Goal: Task Accomplishment & Management: Use online tool/utility

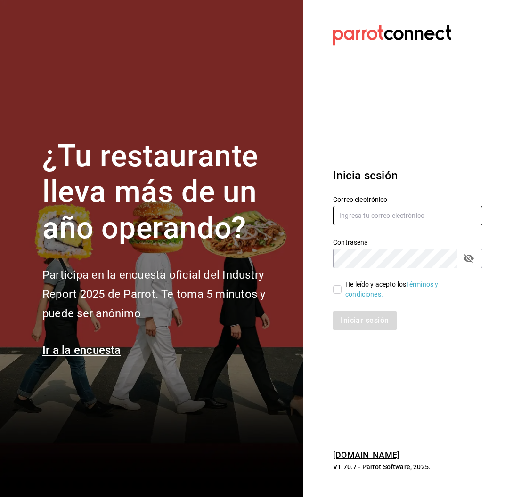
type input "[PERSON_NAME][EMAIL_ADDRESS][PERSON_NAME][DOMAIN_NAME]"
click at [341, 292] on input "He leído y acepto los Términos y condiciones." at bounding box center [337, 289] width 8 height 8
checkbox input "true"
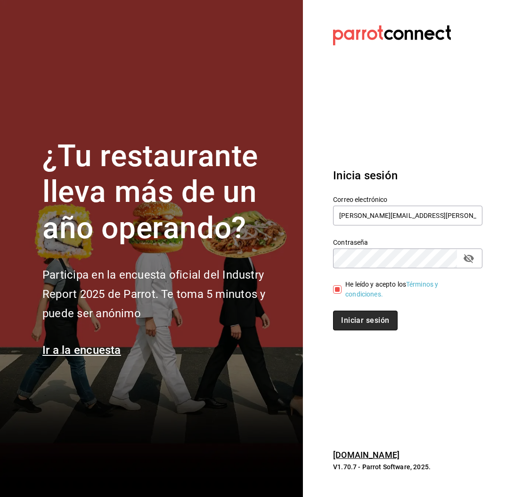
click at [359, 322] on button "Iniciar sesión" at bounding box center [365, 321] width 64 height 20
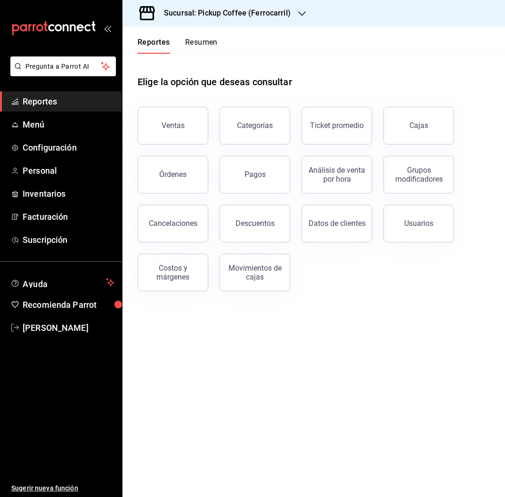
click at [300, 10] on icon "button" at bounding box center [302, 14] width 8 height 8
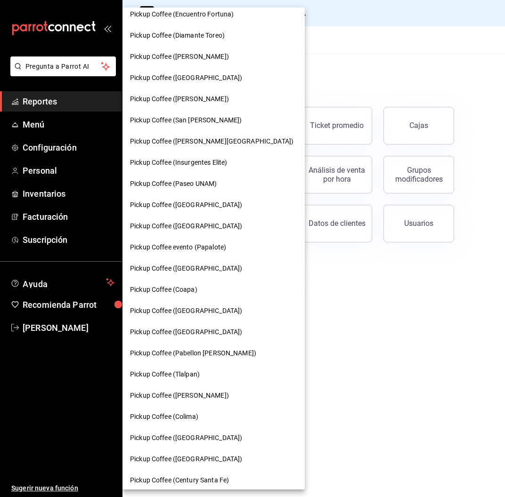
scroll to position [136, 0]
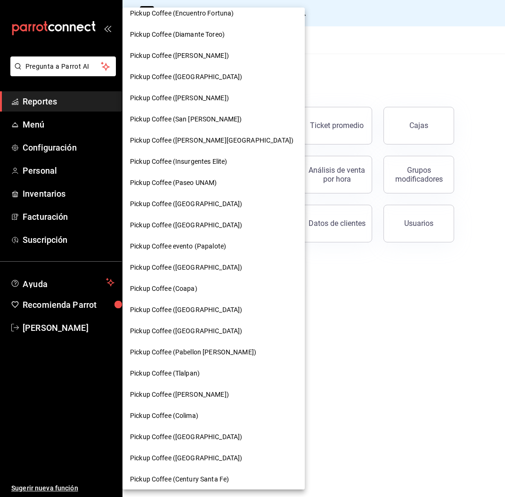
click at [221, 164] on span "Pickup Coffee (Insurgentes Elite)" at bounding box center [178, 162] width 97 height 10
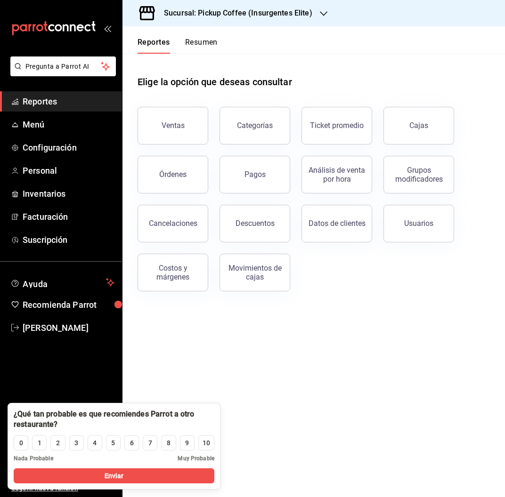
click at [199, 41] on button "Resumen" at bounding box center [201, 46] width 32 height 16
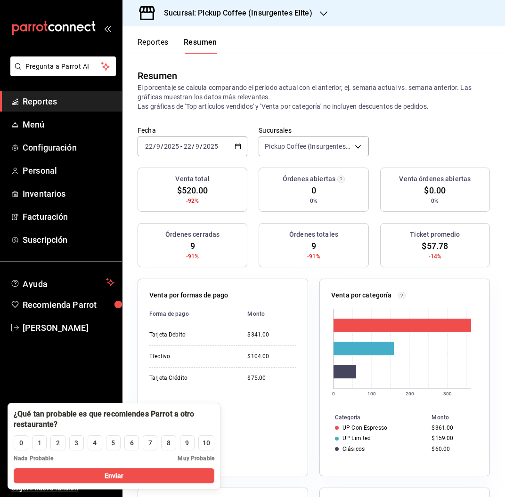
click at [213, 146] on input "2025" at bounding box center [211, 147] width 16 height 8
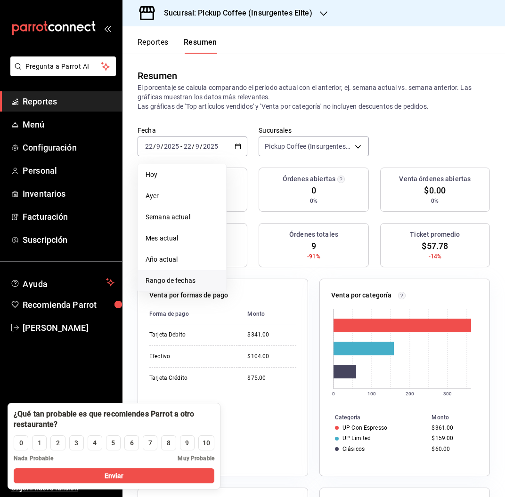
click at [196, 277] on span "Rango de fechas" at bounding box center [182, 281] width 73 height 10
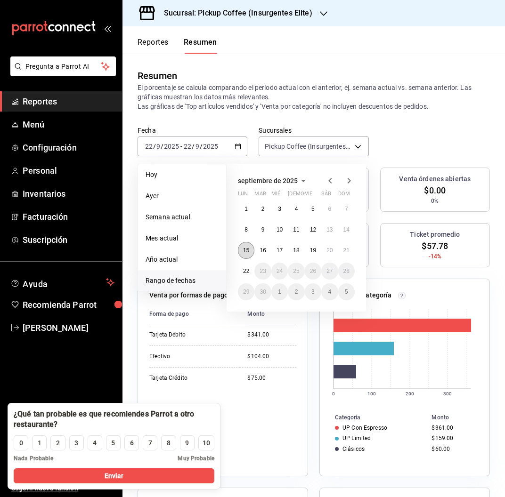
click at [247, 251] on abbr "15" at bounding box center [246, 250] width 6 height 7
click at [344, 253] on abbr "21" at bounding box center [346, 250] width 6 height 7
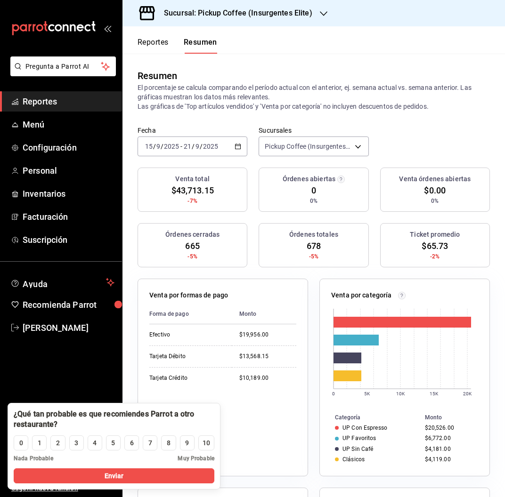
click at [160, 45] on button "Reportes" at bounding box center [153, 46] width 31 height 16
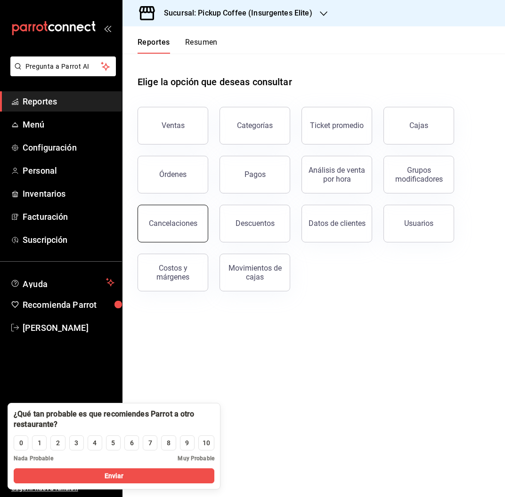
click at [180, 213] on button "Cancelaciones" at bounding box center [173, 224] width 71 height 38
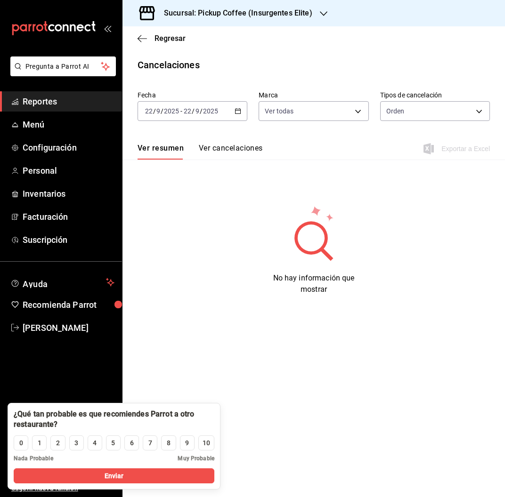
click at [241, 114] on icon "button" at bounding box center [238, 111] width 7 height 7
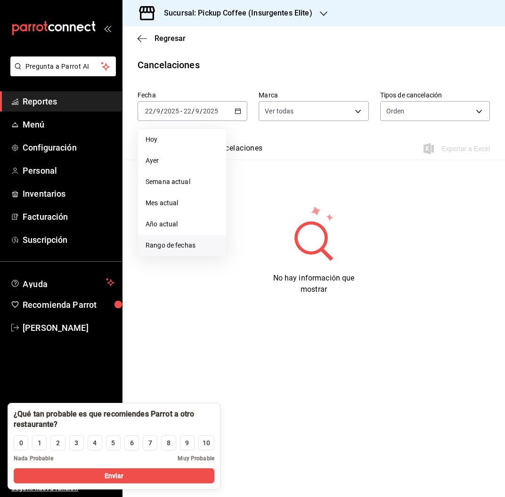
click at [187, 246] on span "Rango de fechas" at bounding box center [182, 246] width 73 height 10
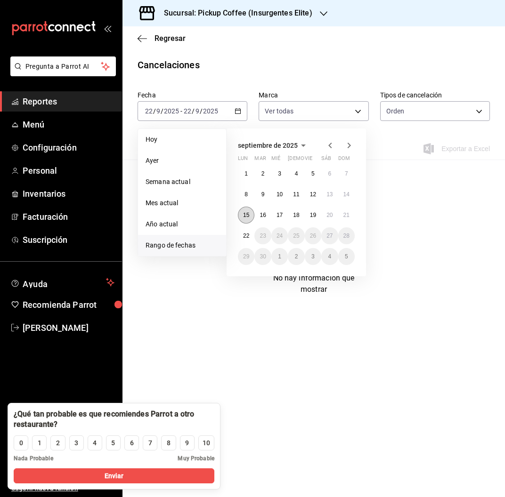
click at [252, 211] on button "15" at bounding box center [246, 215] width 16 height 17
click at [352, 214] on button "21" at bounding box center [346, 215] width 16 height 17
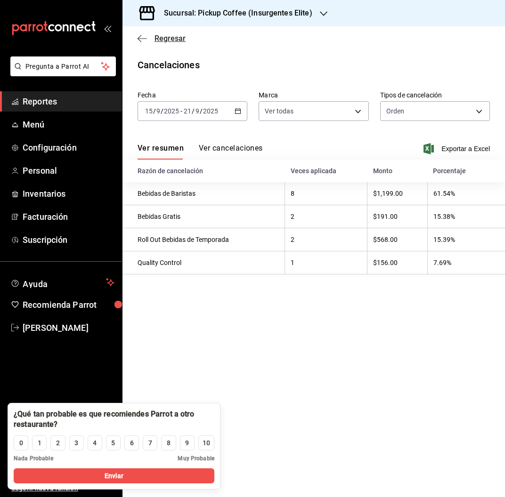
click at [179, 34] on span "Regresar" at bounding box center [169, 38] width 31 height 9
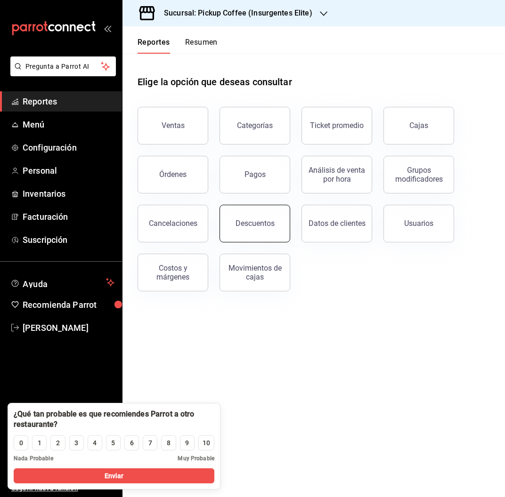
click at [260, 239] on button "Descuentos" at bounding box center [254, 224] width 71 height 38
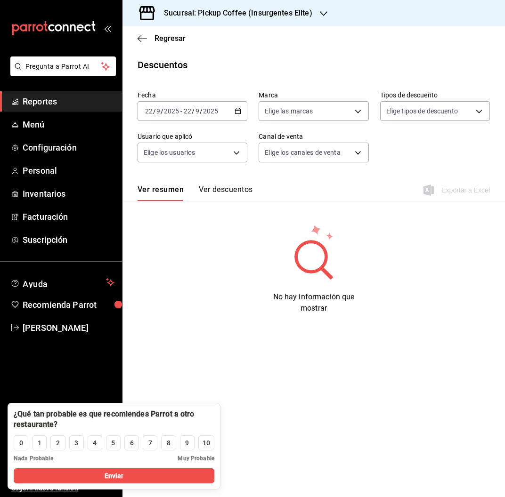
click at [210, 114] on input "2025" at bounding box center [211, 111] width 16 height 8
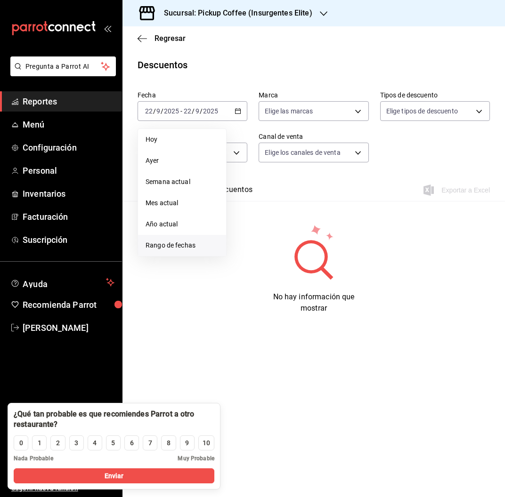
click at [187, 236] on li "Rango de fechas" at bounding box center [182, 245] width 88 height 21
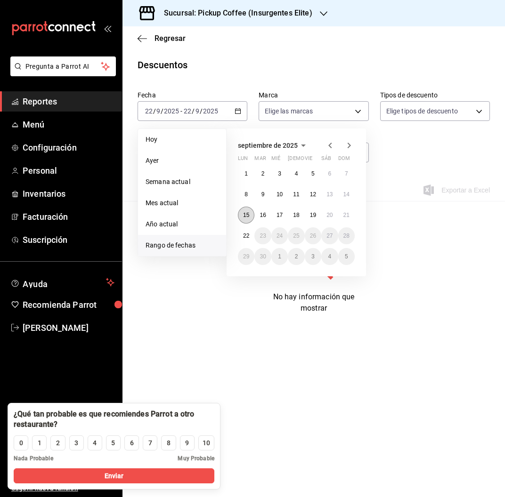
click at [246, 219] on button "15" at bounding box center [246, 215] width 16 height 17
click at [338, 214] on button "21" at bounding box center [346, 215] width 16 height 17
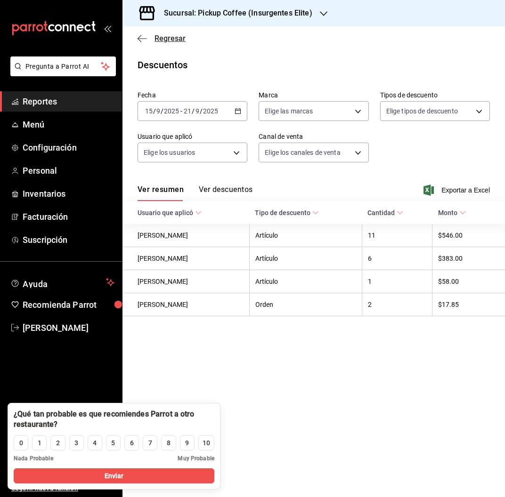
click at [166, 40] on span "Regresar" at bounding box center [169, 38] width 31 height 9
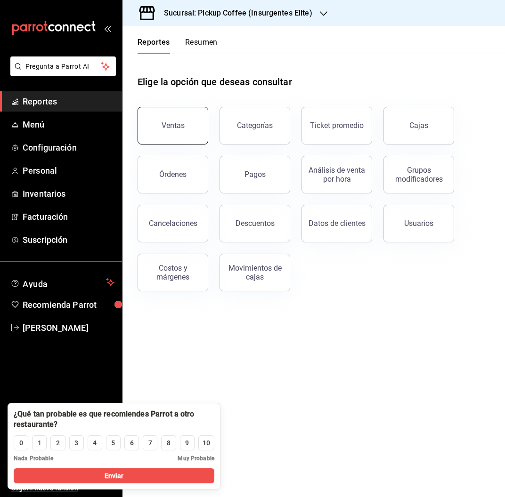
click at [166, 129] on div "Ventas" at bounding box center [173, 125] width 23 height 9
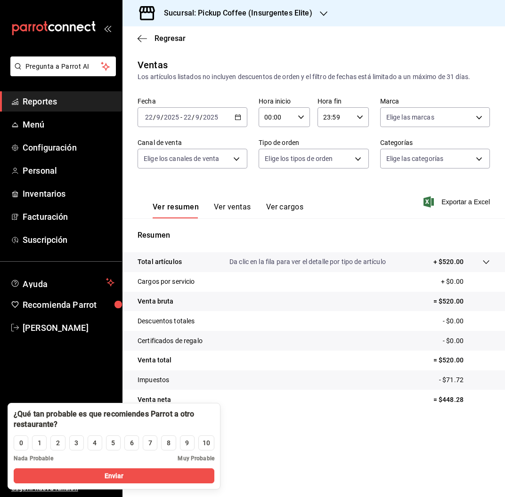
click at [224, 120] on div "2025-09-22 22 / 9 / 2025 - 2025-09-22 22 / 9 / 2025" at bounding box center [193, 117] width 110 height 20
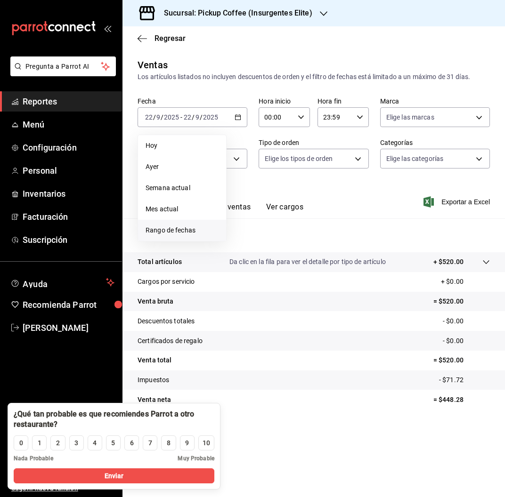
click at [197, 229] on span "Rango de fechas" at bounding box center [182, 231] width 73 height 10
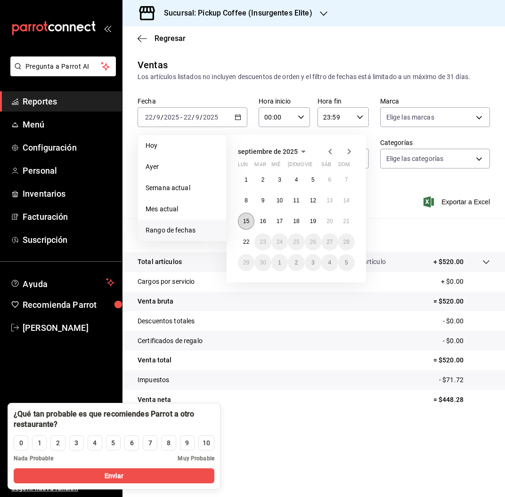
click at [249, 219] on abbr "15" at bounding box center [246, 221] width 6 height 7
click at [343, 217] on button "21" at bounding box center [346, 221] width 16 height 17
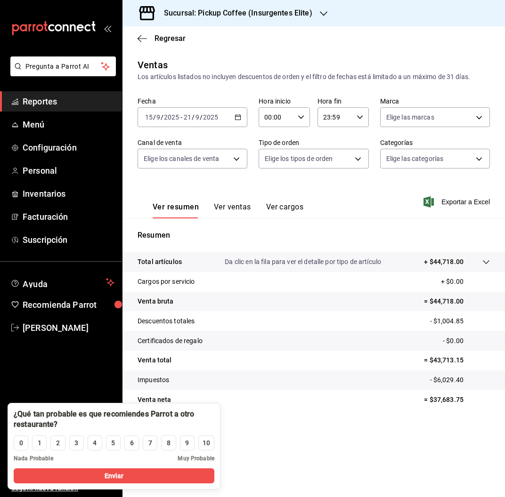
click at [268, 16] on h3 "Sucursal: Pickup Coffee (Insurgentes Elite)" at bounding box center [234, 13] width 156 height 11
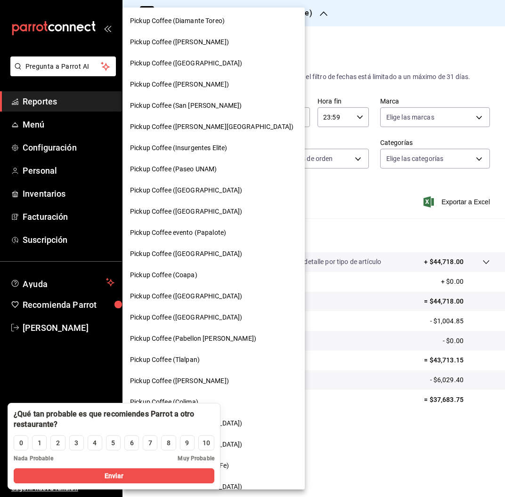
scroll to position [245, 0]
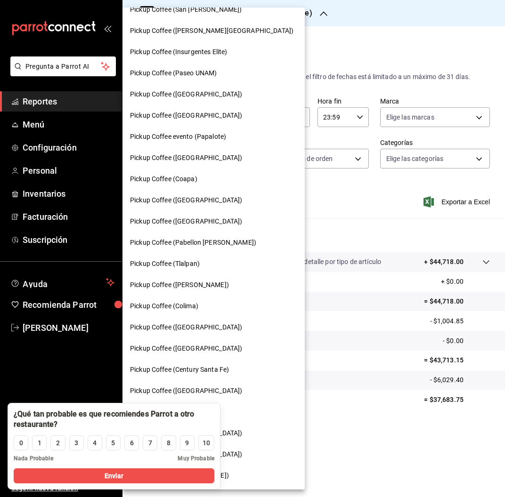
click at [190, 349] on span "Pickup Coffee (Londres)" at bounding box center [186, 349] width 112 height 10
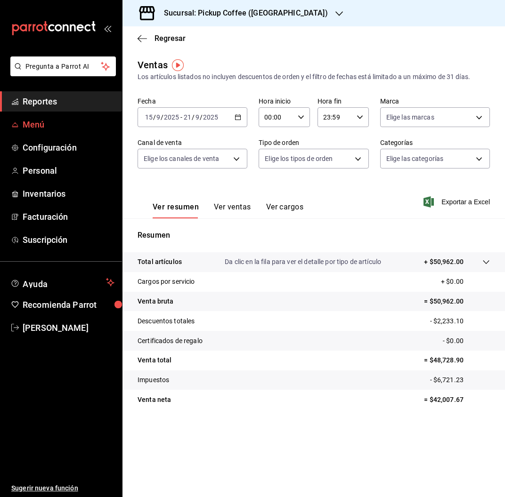
click at [41, 130] on span "Menú" at bounding box center [69, 124] width 92 height 13
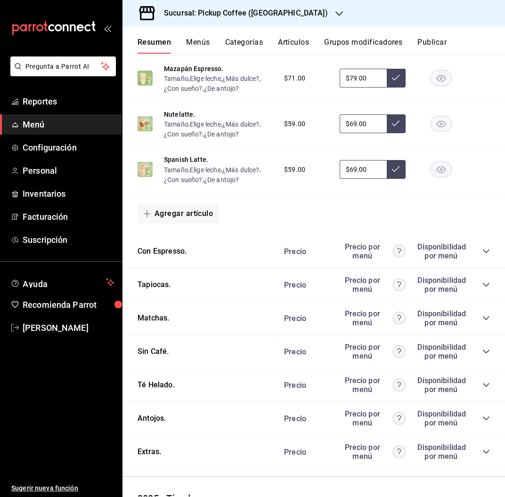
scroll to position [428, 0]
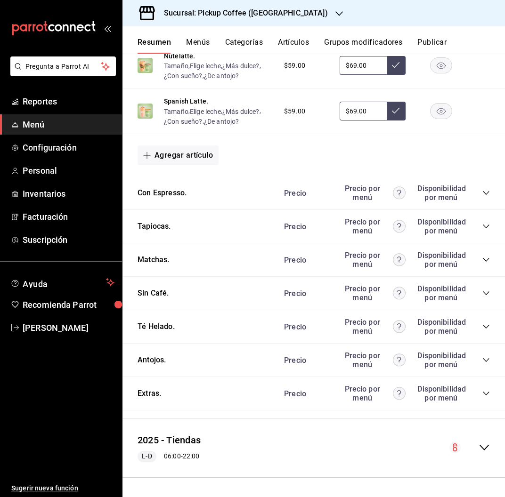
click at [477, 365] on div "Precio Precio por menú Disponibilidad por menú" at bounding box center [382, 360] width 215 height 18
click at [482, 358] on icon "collapse-category-row" at bounding box center [486, 361] width 8 height 8
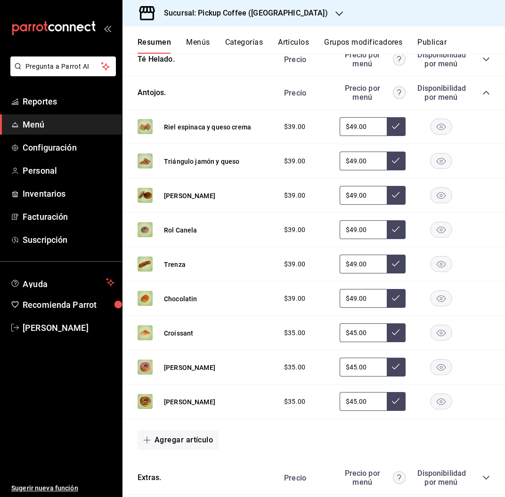
scroll to position [695, 0]
click at [430, 267] on rect "button" at bounding box center [441, 264] width 22 height 16
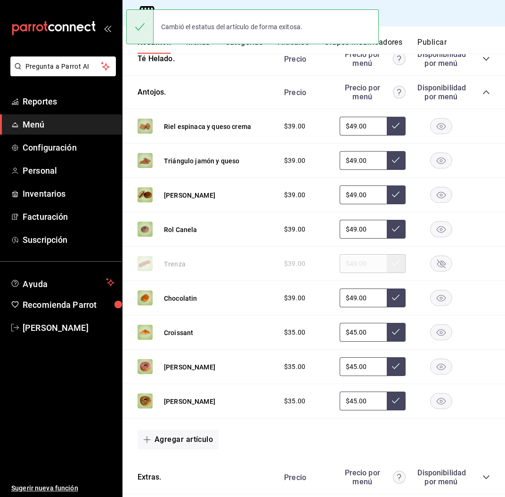
click at [436, 196] on rect "button" at bounding box center [441, 195] width 22 height 16
click at [430, 227] on rect "button" at bounding box center [441, 230] width 22 height 16
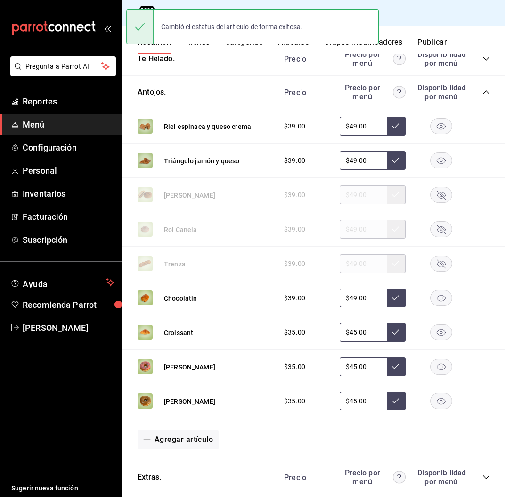
scroll to position [780, 0]
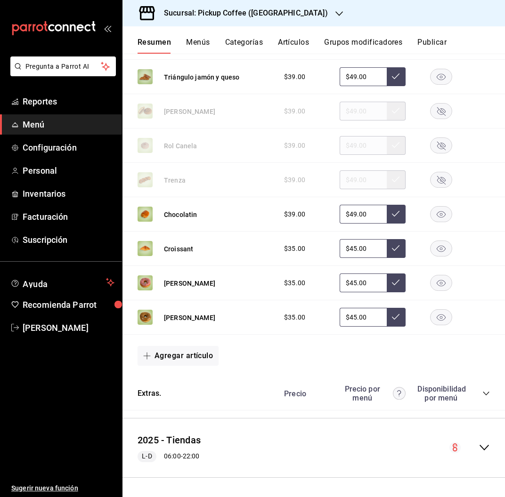
click at [434, 279] on rect "button" at bounding box center [441, 284] width 22 height 16
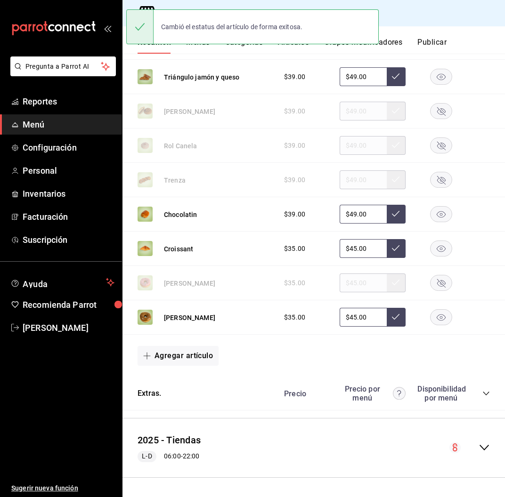
click at [431, 318] on rect "button" at bounding box center [441, 318] width 22 height 16
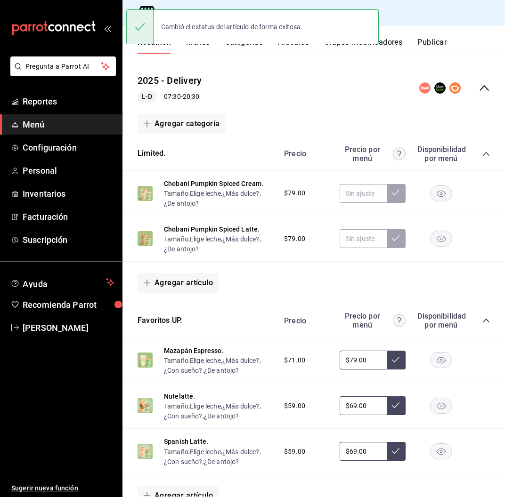
scroll to position [84, 0]
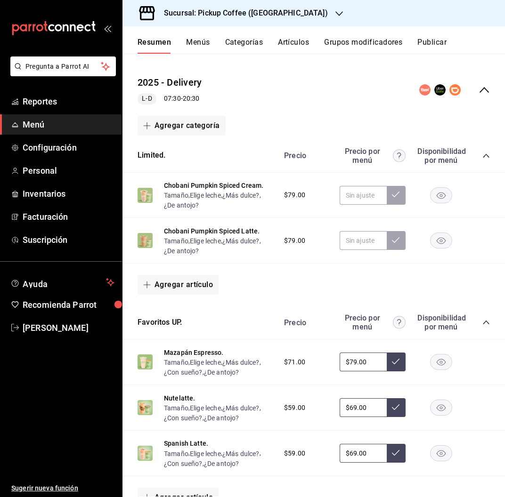
click at [439, 43] on button "Publicar" at bounding box center [431, 46] width 29 height 16
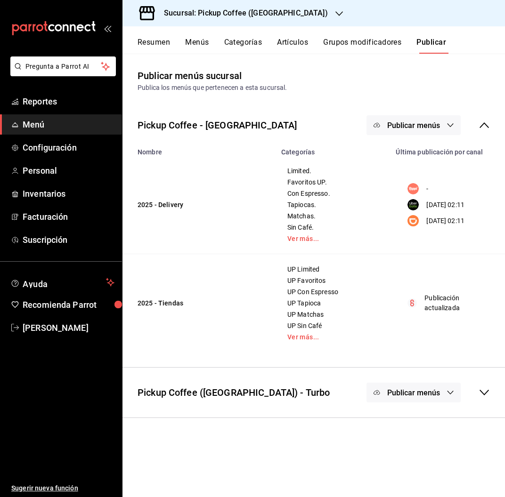
click at [419, 120] on button "Publicar menús" at bounding box center [413, 125] width 94 height 20
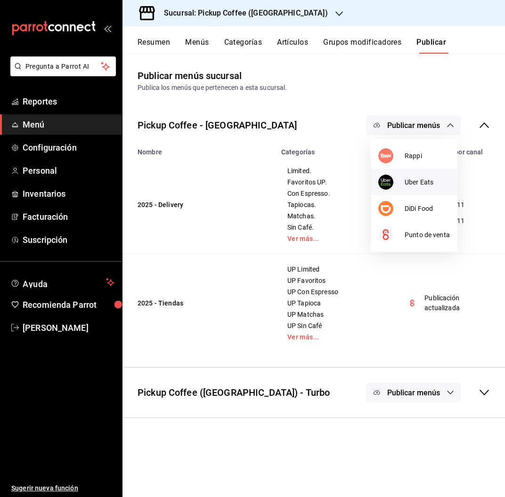
click at [422, 181] on span "Uber Eats" at bounding box center [427, 183] width 45 height 10
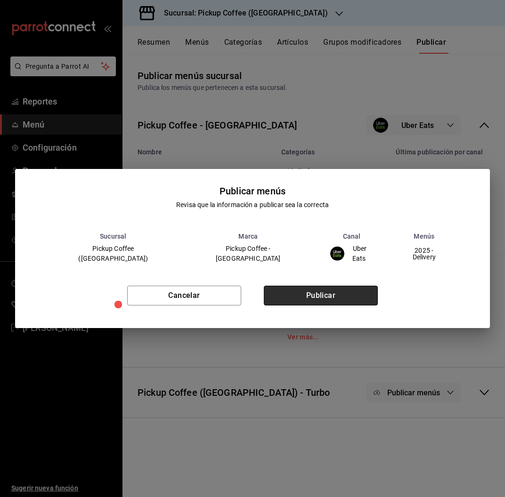
click at [359, 294] on button "Publicar" at bounding box center [321, 296] width 114 height 20
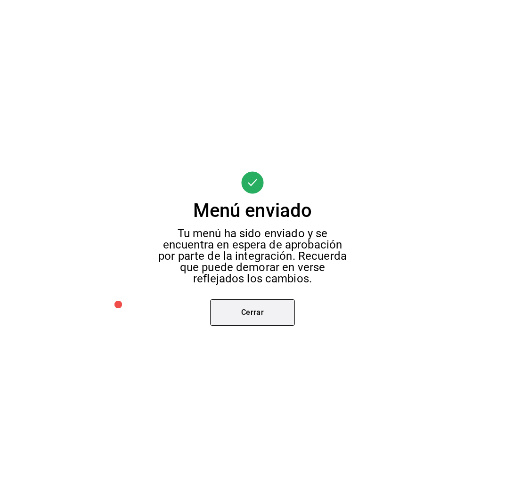
click at [284, 315] on button "Cerrar" at bounding box center [252, 313] width 85 height 26
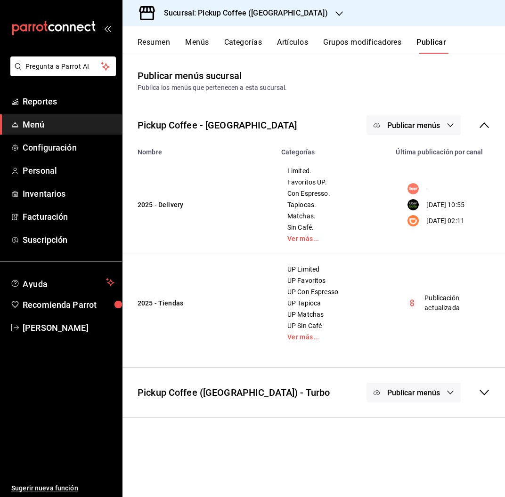
click at [427, 121] on span "Publicar menús" at bounding box center [413, 125] width 53 height 9
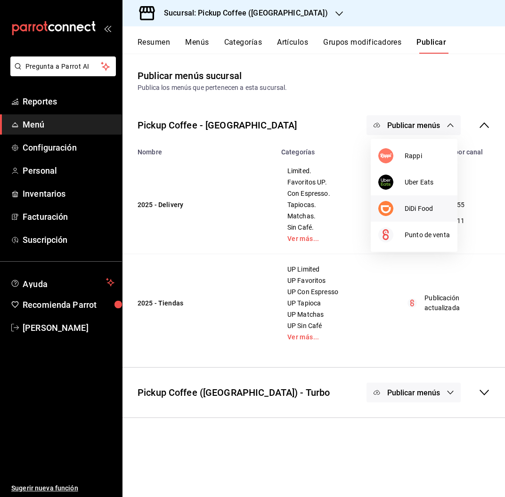
click at [405, 204] on span "DiDi Food" at bounding box center [427, 209] width 45 height 10
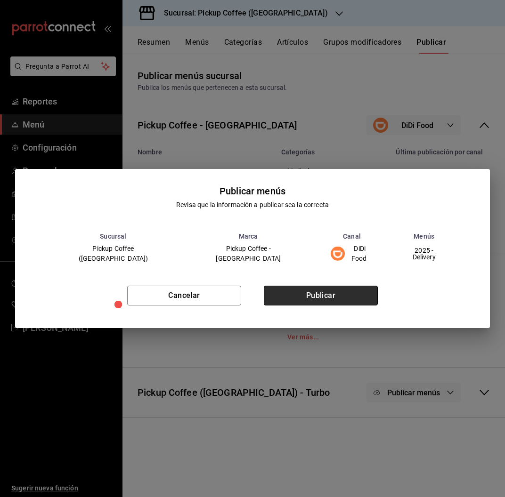
click at [324, 297] on button "Publicar" at bounding box center [321, 296] width 114 height 20
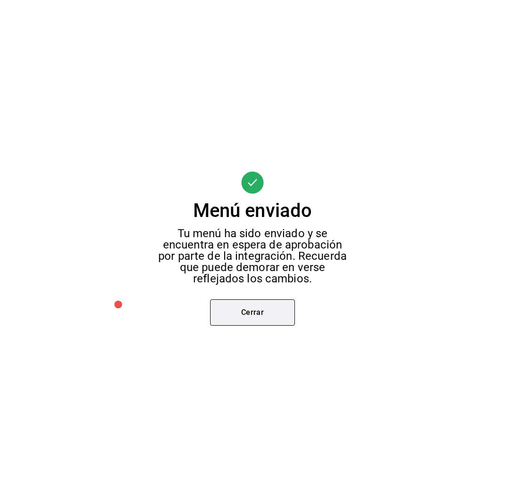
click at [273, 316] on button "Cerrar" at bounding box center [252, 313] width 85 height 26
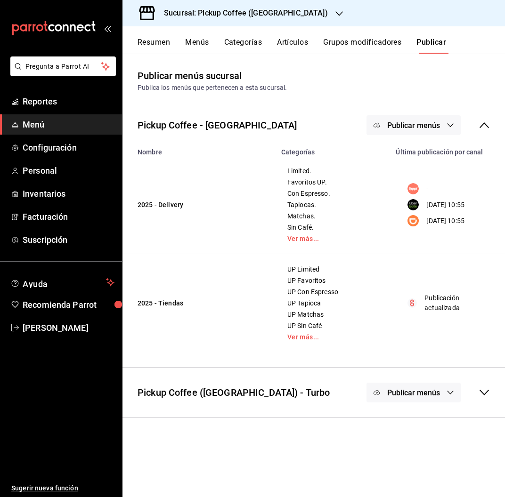
click at [287, 17] on div "Sucursal: Pickup Coffee (Londres)" at bounding box center [238, 13] width 217 height 26
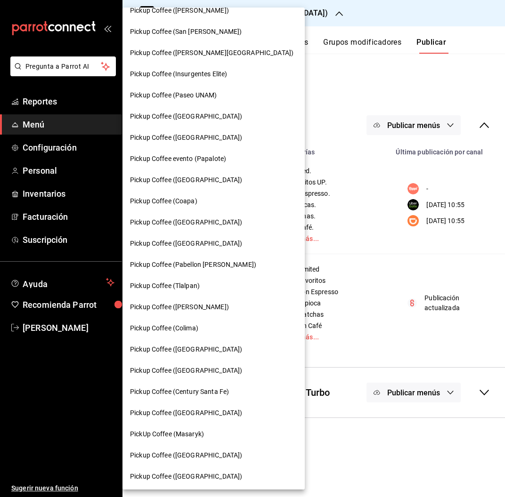
scroll to position [245, 0]
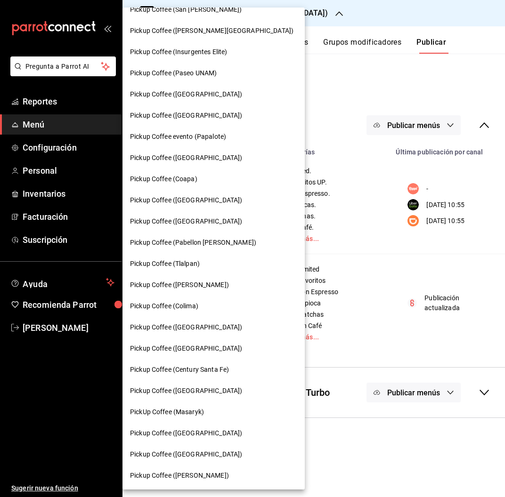
click at [195, 219] on span "Pickup Coffee (Buenavista)" at bounding box center [186, 222] width 112 height 10
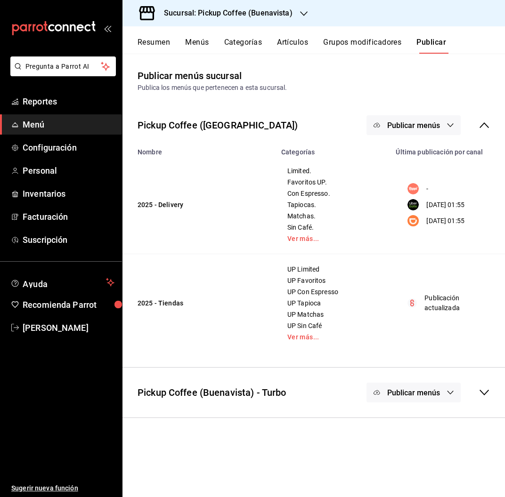
click at [152, 45] on button "Resumen" at bounding box center [154, 46] width 32 height 16
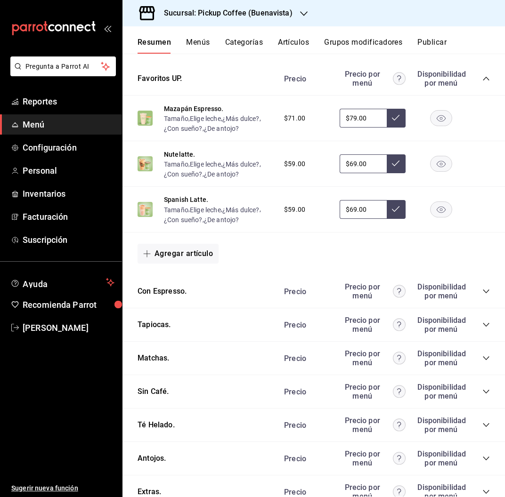
scroll to position [443, 0]
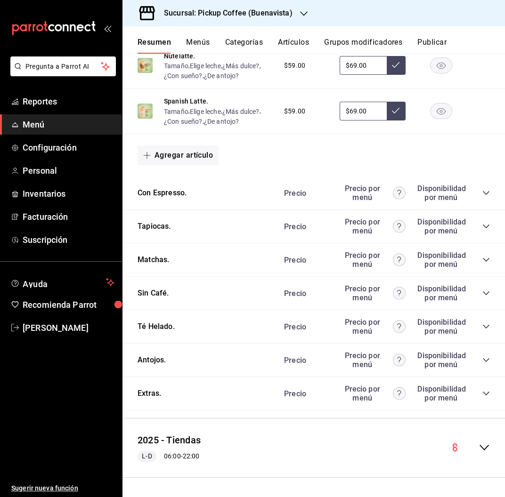
click at [482, 357] on icon "collapse-category-row" at bounding box center [486, 361] width 8 height 8
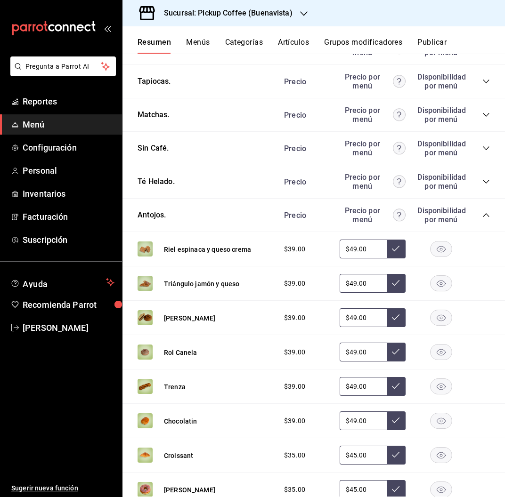
scroll to position [627, 0]
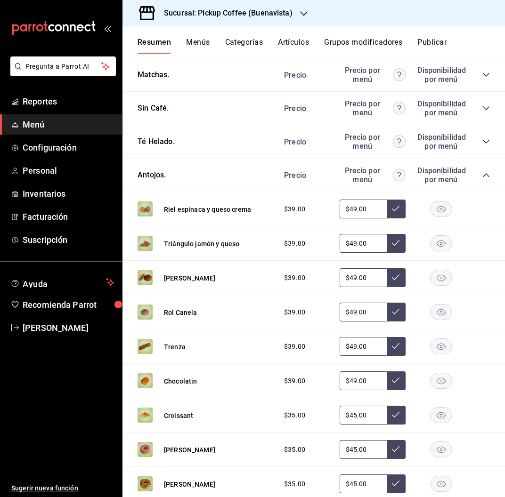
drag, startPoint x: 433, startPoint y: 279, endPoint x: 430, endPoint y: 308, distance: 28.4
click at [430, 308] on div "Riel espinaca y queso crema $39.00 $49.00 Triángulo jamón y queso $39.00 $49.00…" at bounding box center [313, 368] width 382 height 352
click at [430, 308] on rect "button" at bounding box center [441, 313] width 22 height 16
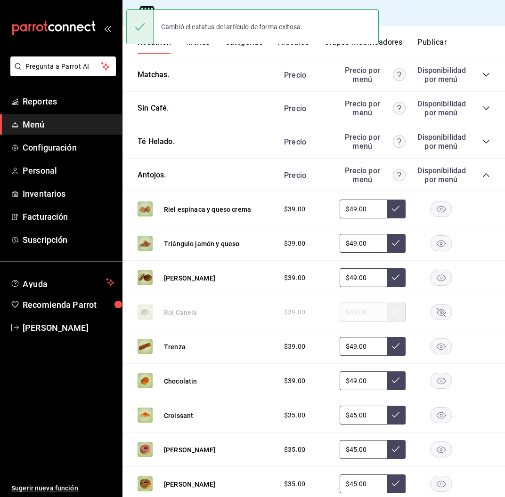
click at [439, 279] on rect "button" at bounding box center [441, 278] width 22 height 16
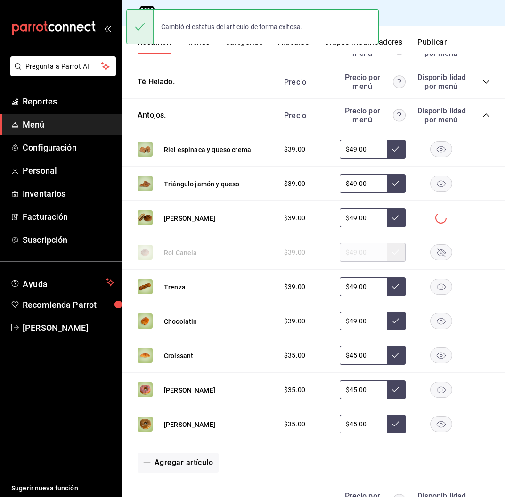
scroll to position [690, 0]
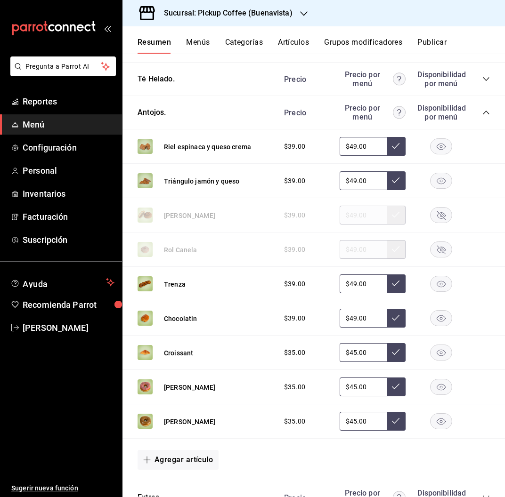
click at [434, 284] on rect "button" at bounding box center [441, 284] width 22 height 16
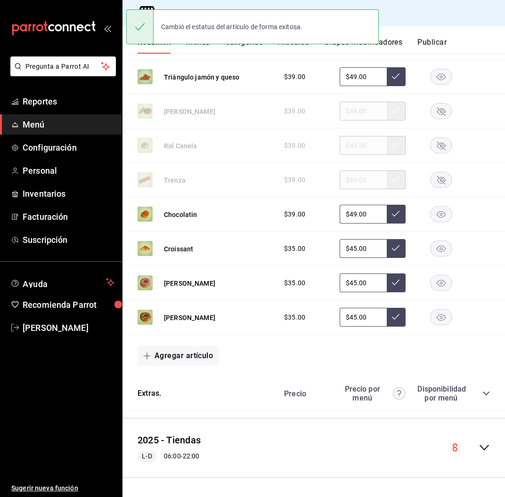
click at [435, 281] on rect "button" at bounding box center [441, 284] width 22 height 16
click at [433, 316] on rect "button" at bounding box center [441, 318] width 22 height 16
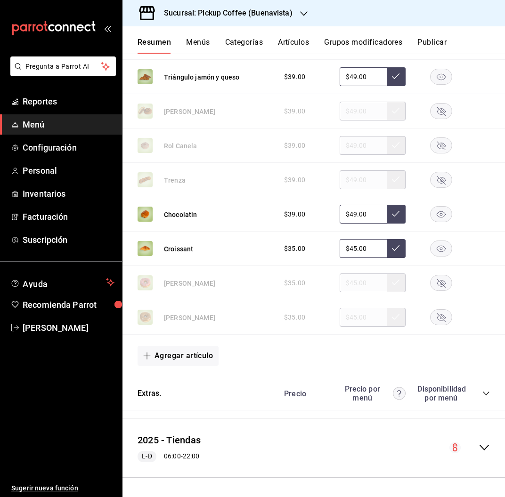
click at [426, 40] on button "Publicar" at bounding box center [431, 46] width 29 height 16
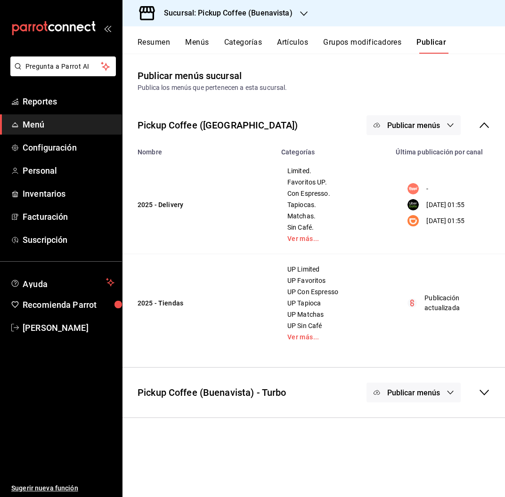
click at [443, 120] on button "Publicar menús" at bounding box center [413, 125] width 94 height 20
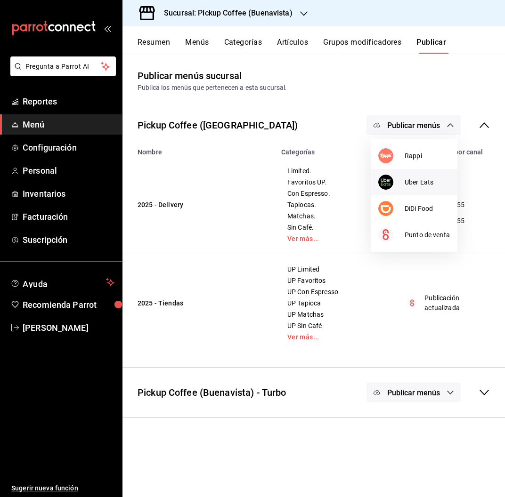
click at [413, 176] on li "Uber Eats" at bounding box center [414, 182] width 87 height 26
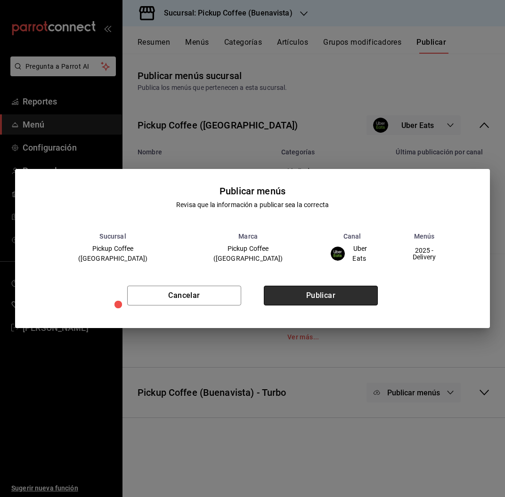
click at [331, 293] on button "Publicar" at bounding box center [321, 296] width 114 height 20
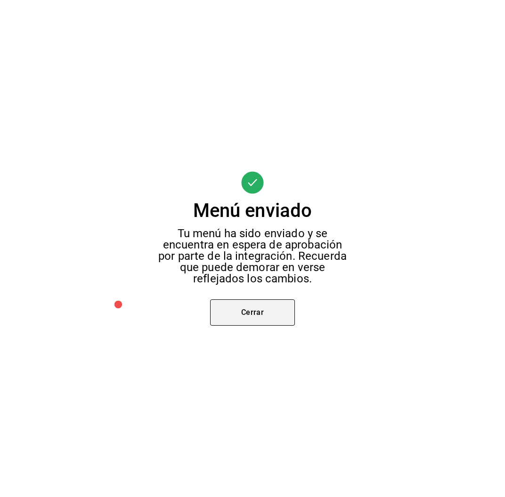
click at [276, 312] on button "Cerrar" at bounding box center [252, 313] width 85 height 26
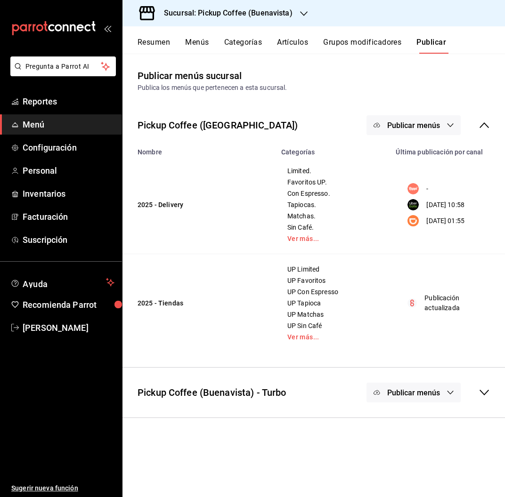
click at [420, 118] on button "Publicar menús" at bounding box center [413, 125] width 94 height 20
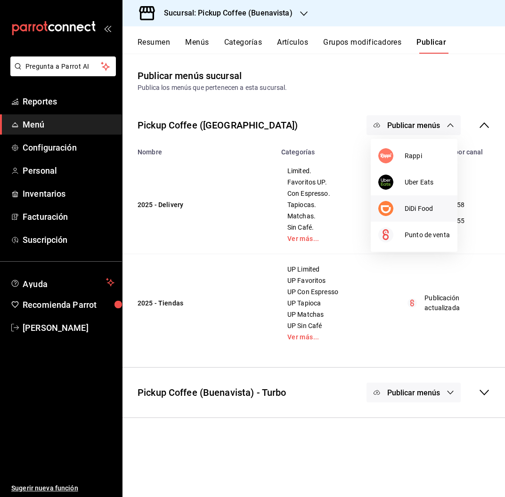
click at [417, 200] on li "DiDi Food" at bounding box center [414, 208] width 87 height 26
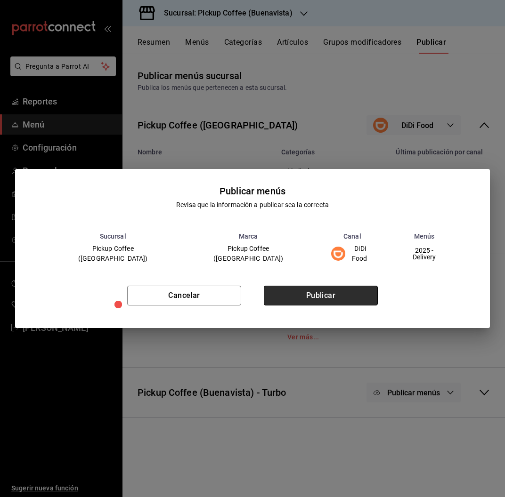
click at [333, 290] on button "Publicar" at bounding box center [321, 296] width 114 height 20
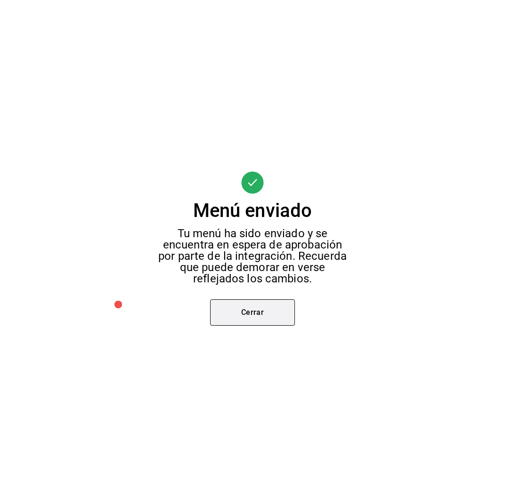
click at [261, 309] on button "Cerrar" at bounding box center [252, 313] width 85 height 26
